Goal: Find contact information: Find contact information

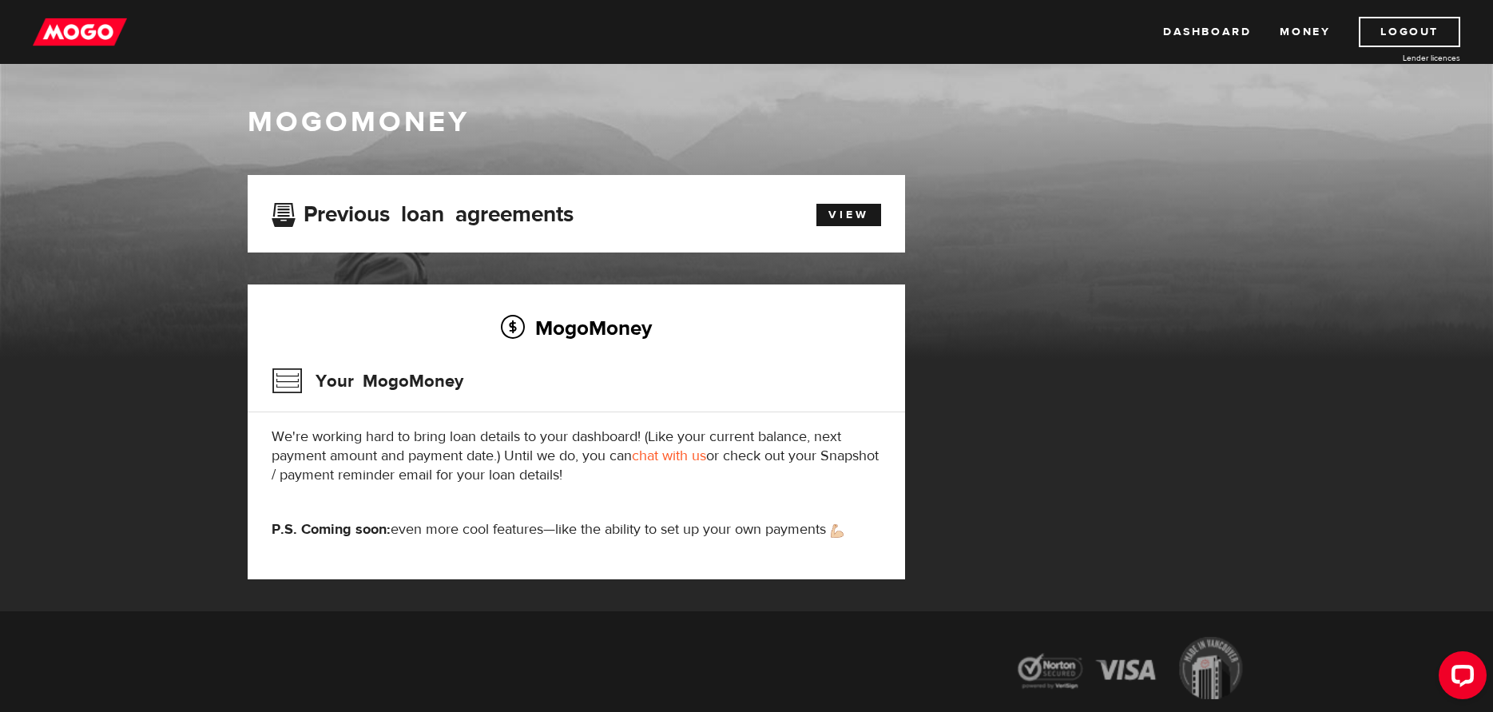
click at [703, 458] on link "chat with us" at bounding box center [669, 455] width 74 height 18
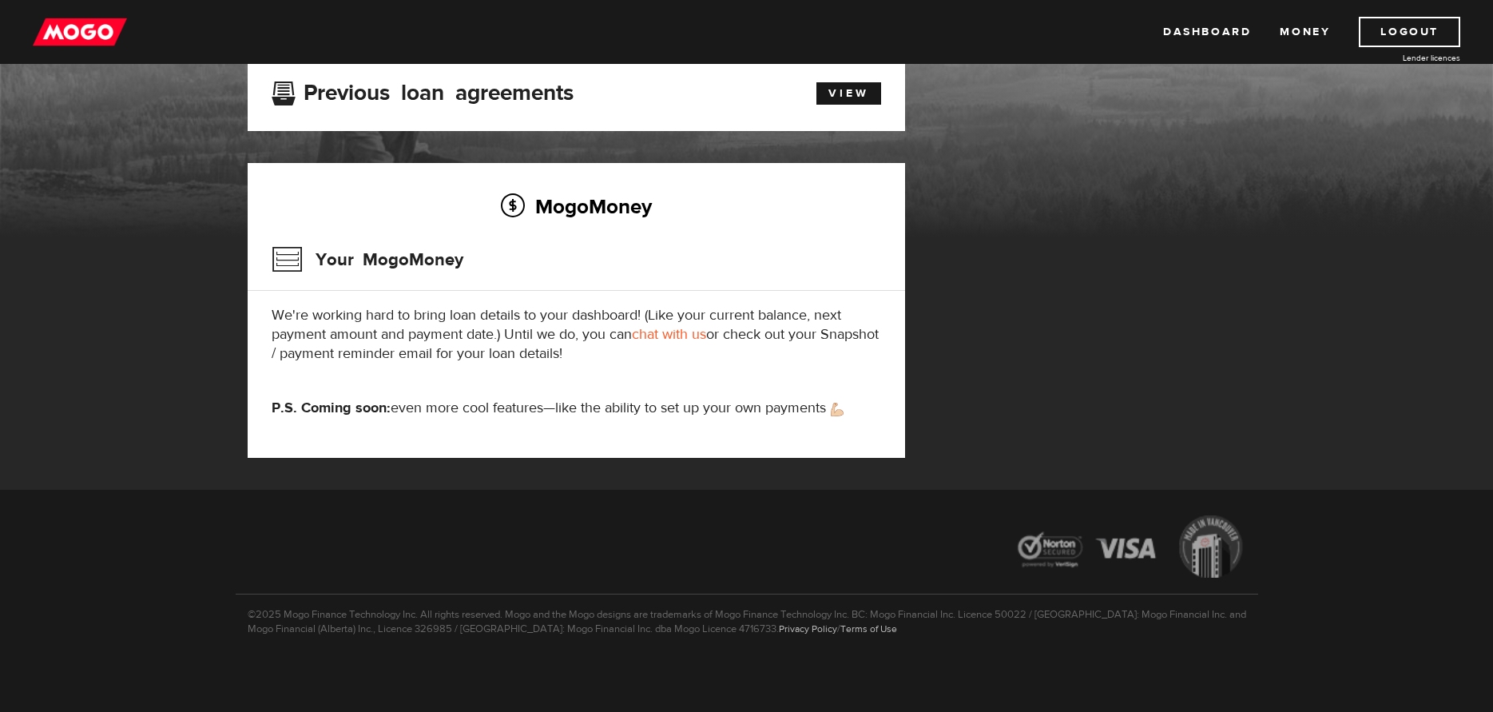
scroll to position [123, 0]
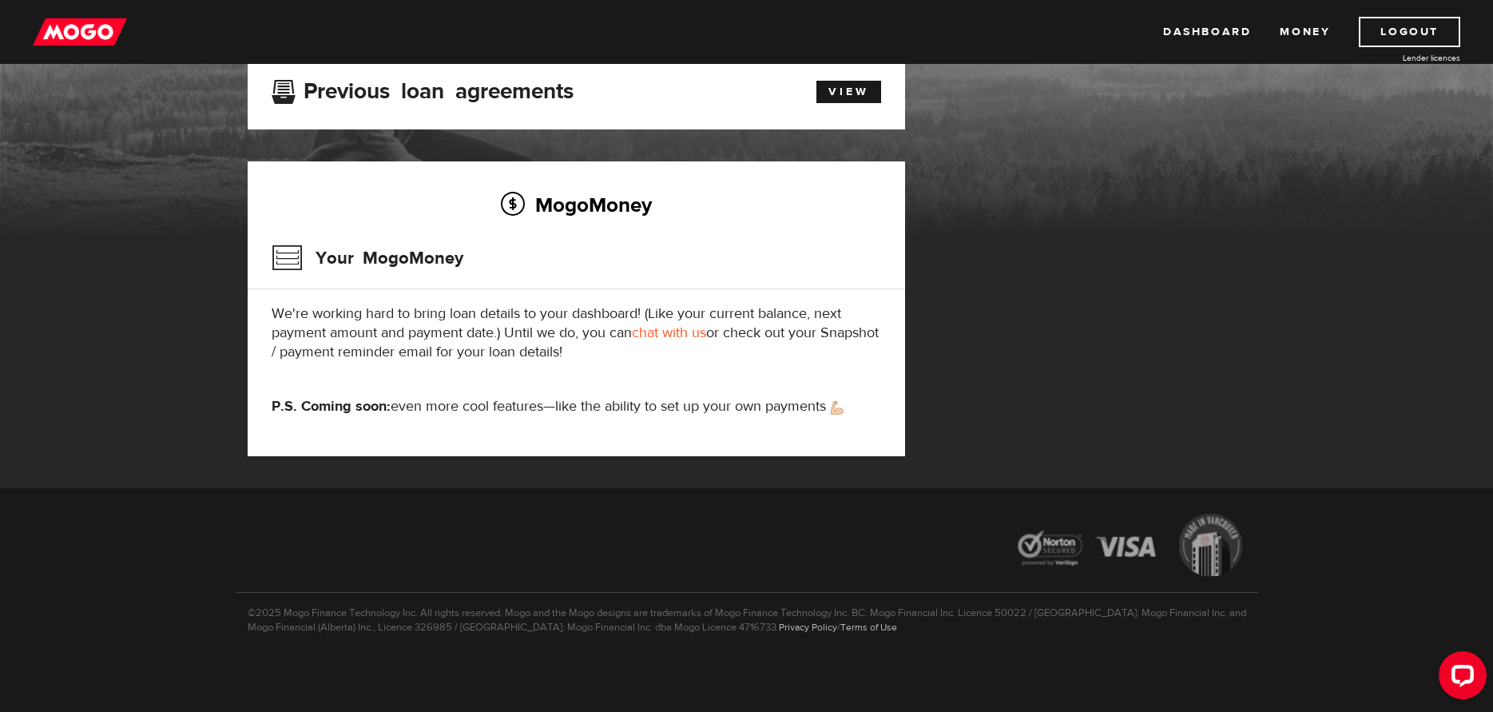
click at [661, 336] on link "chat with us" at bounding box center [669, 332] width 74 height 18
click at [661, 339] on link "chat with us" at bounding box center [669, 332] width 74 height 18
click at [655, 335] on link "chat with us" at bounding box center [669, 332] width 74 height 18
click at [846, 87] on link "View" at bounding box center [848, 92] width 65 height 22
click at [679, 333] on link "chat with us" at bounding box center [669, 332] width 74 height 18
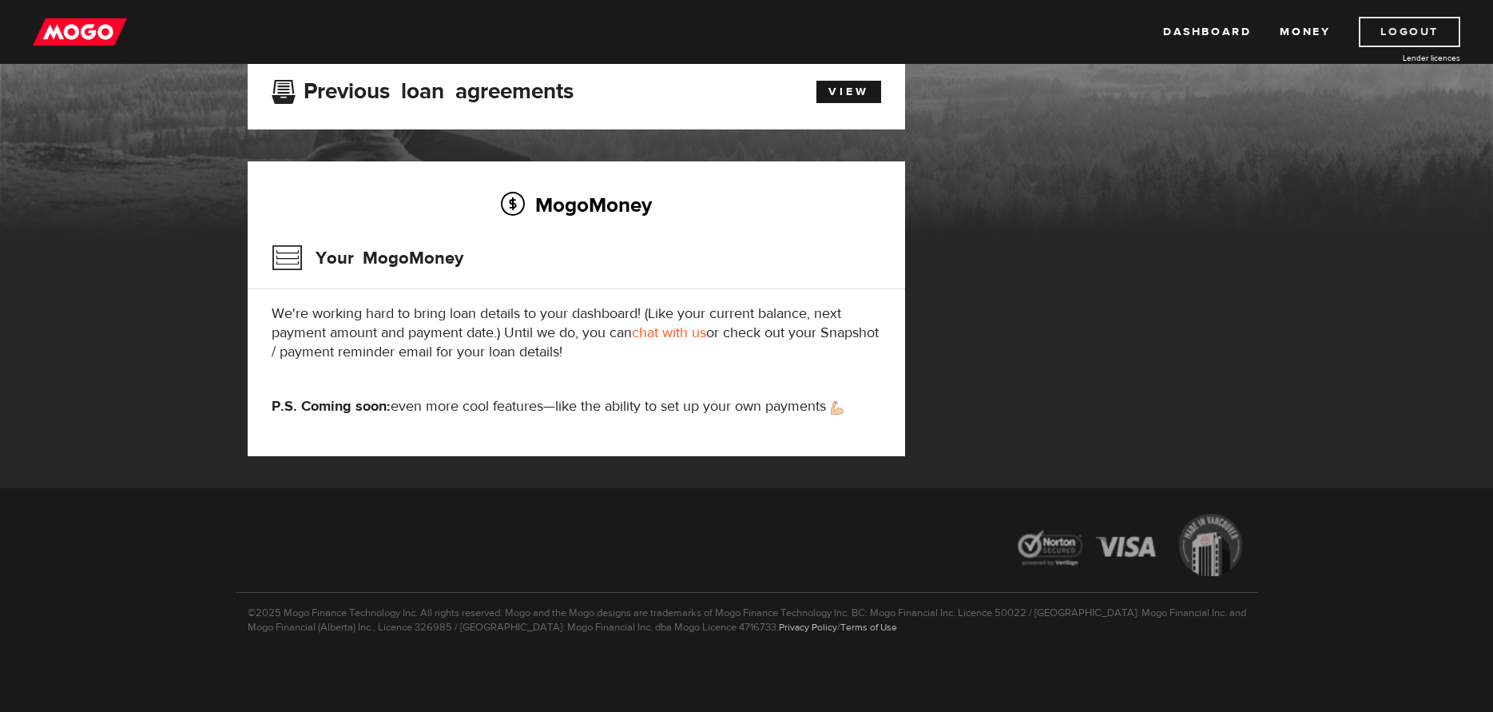
click at [1399, 38] on link "Logout" at bounding box center [1409, 32] width 101 height 30
